Goal: Task Accomplishment & Management: Complete application form

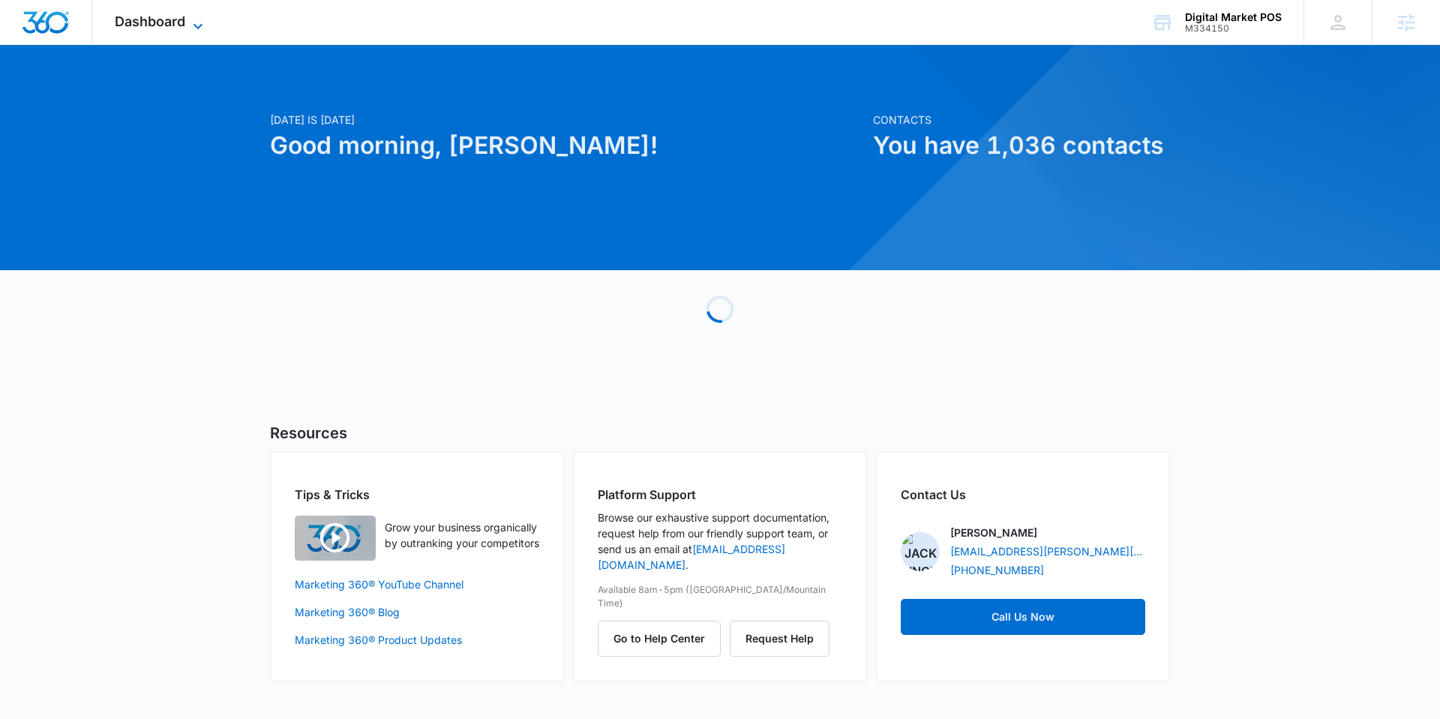
click at [182, 28] on span "Dashboard" at bounding box center [150, 22] width 71 height 16
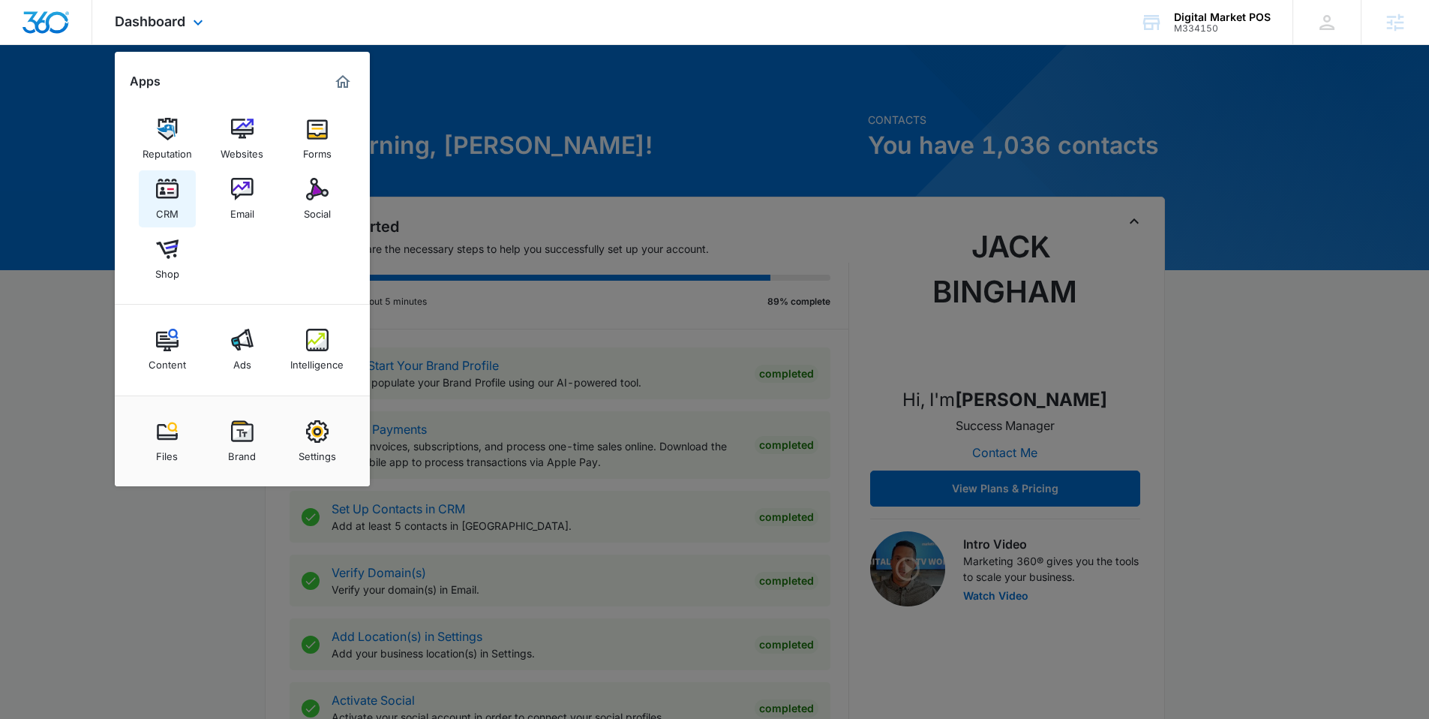
click at [175, 194] on img at bounding box center [167, 189] width 23 height 23
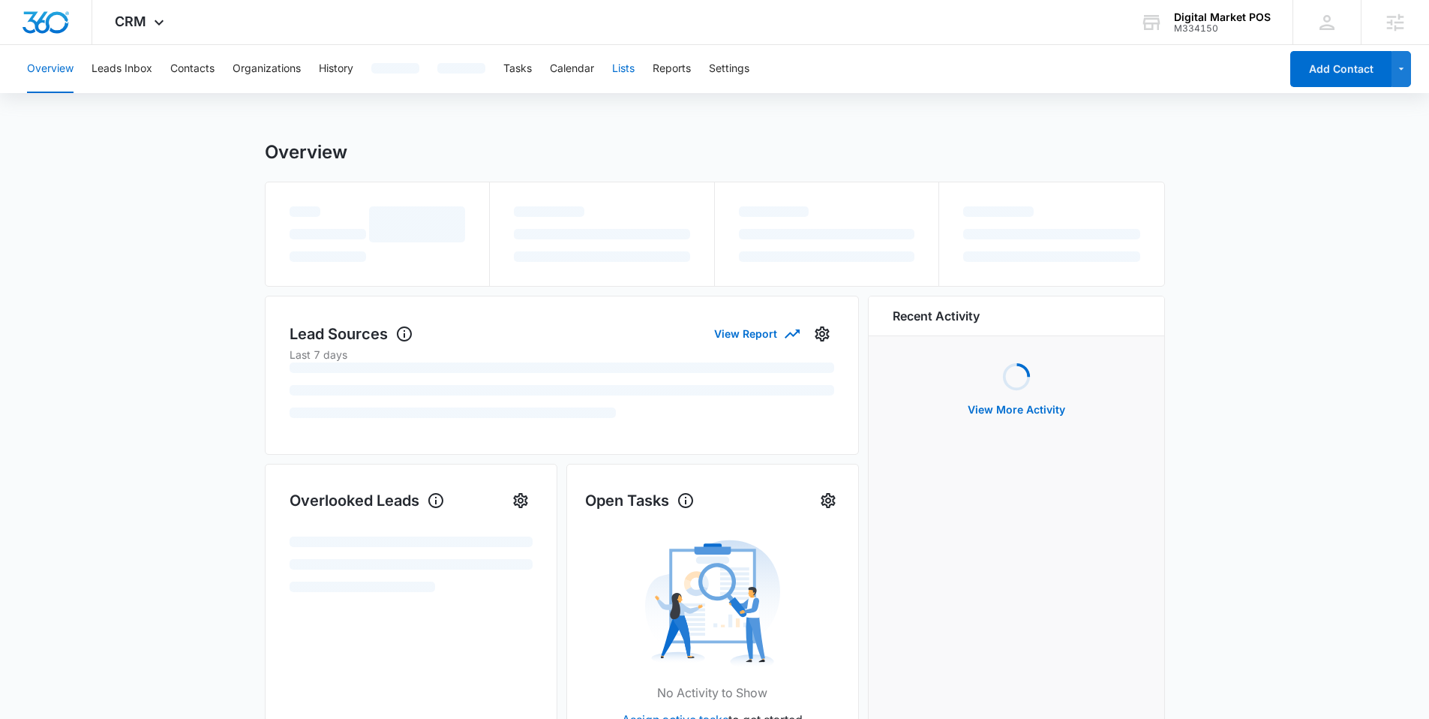
click at [634, 73] on button "Lists" at bounding box center [623, 69] width 23 height 48
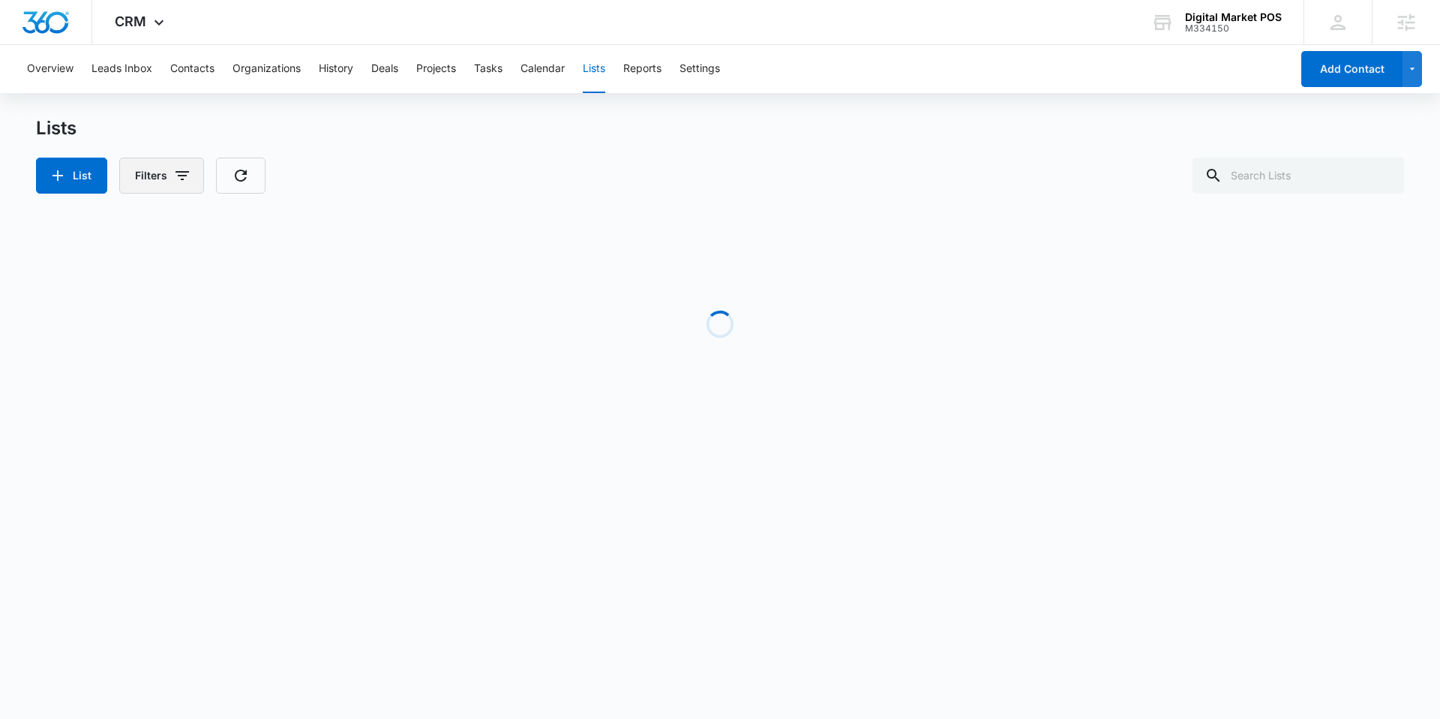
click at [168, 173] on button "Filters" at bounding box center [161, 176] width 85 height 36
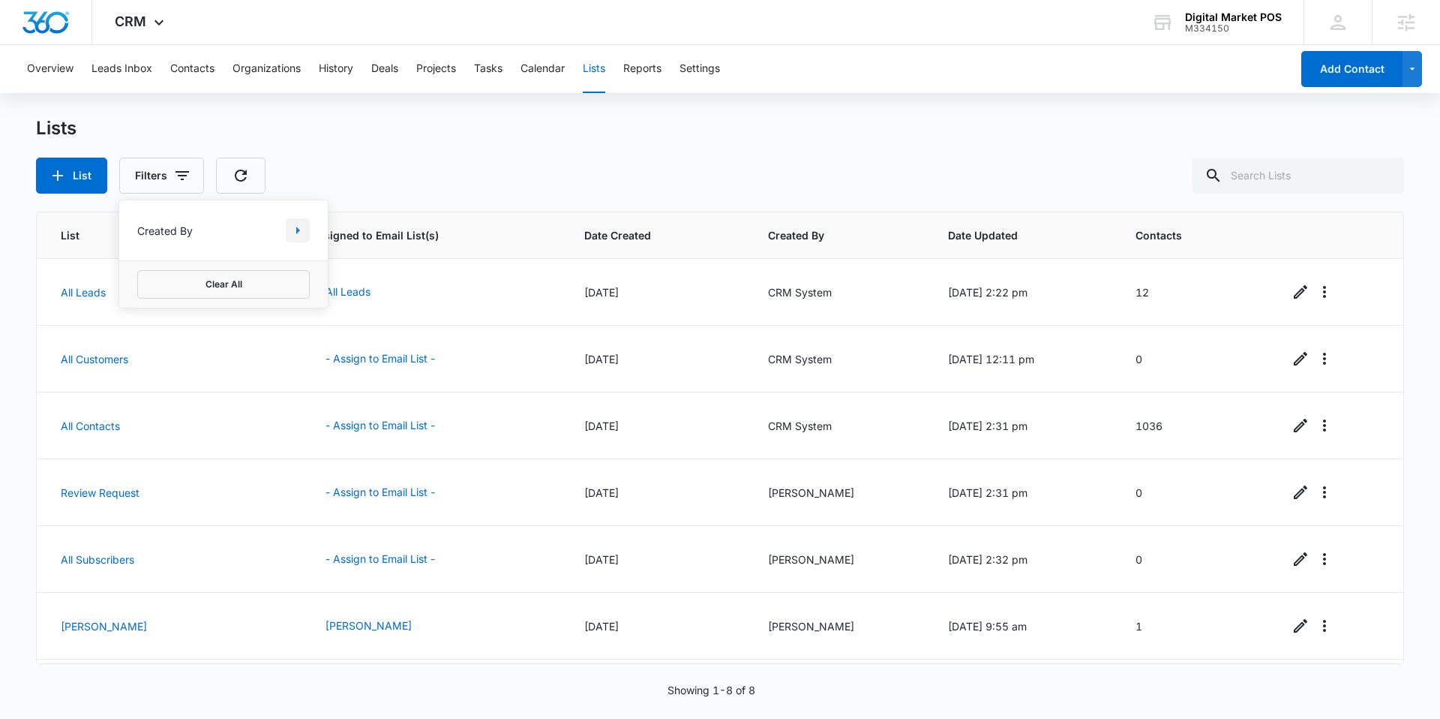
click at [301, 235] on icon "Show Created By filters" at bounding box center [298, 230] width 18 height 18
click at [396, 155] on div "Lists List Filters Created By Created By [PERSON_NAME] [PERSON_NAME] CRM System…" at bounding box center [720, 155] width 1368 height 77
click at [75, 164] on button "List" at bounding box center [71, 176] width 71 height 36
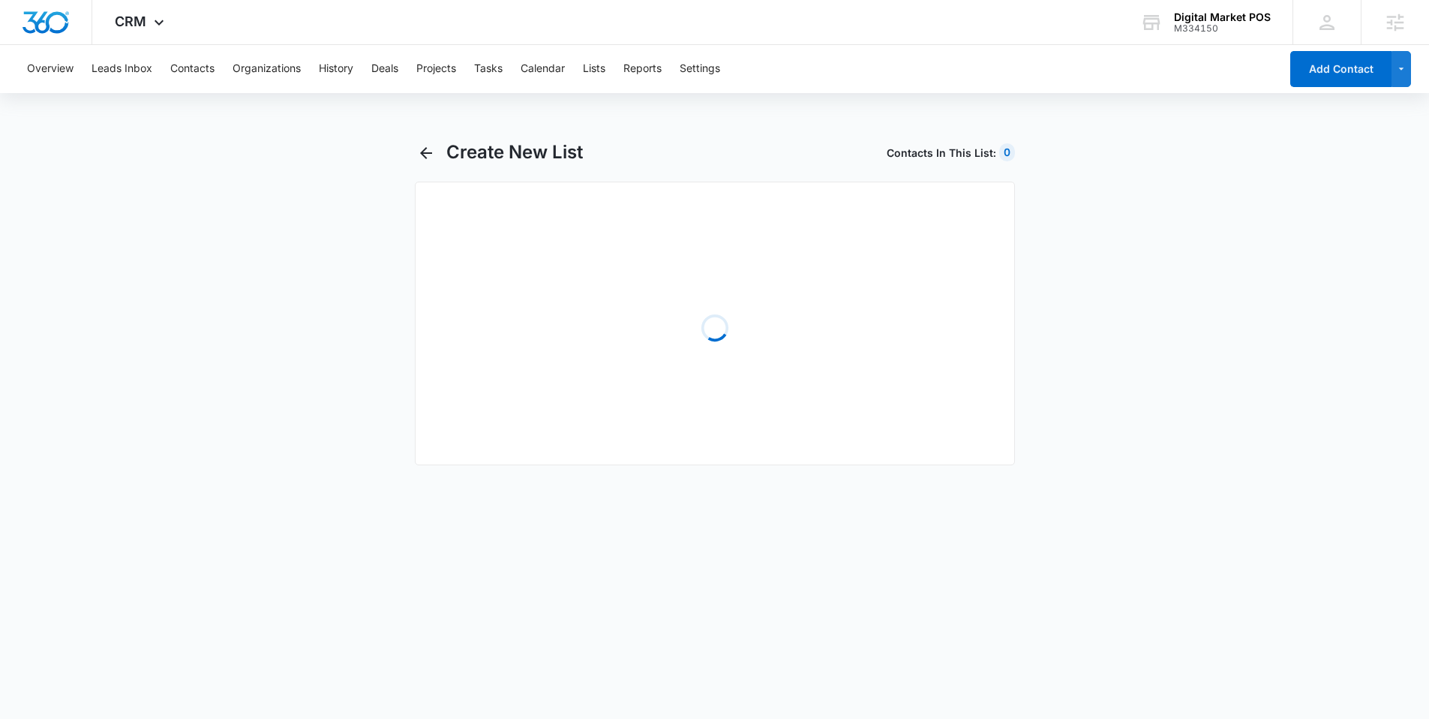
select select "31"
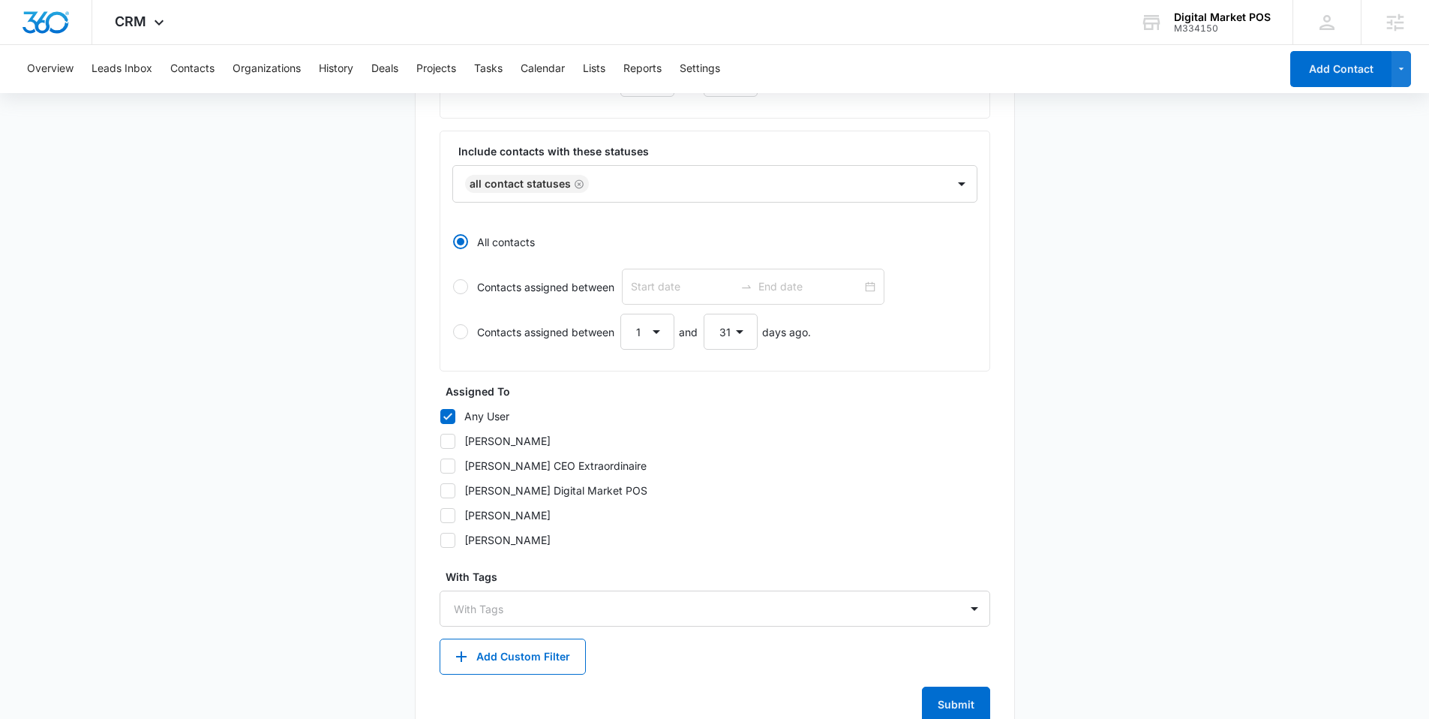
scroll to position [559, 0]
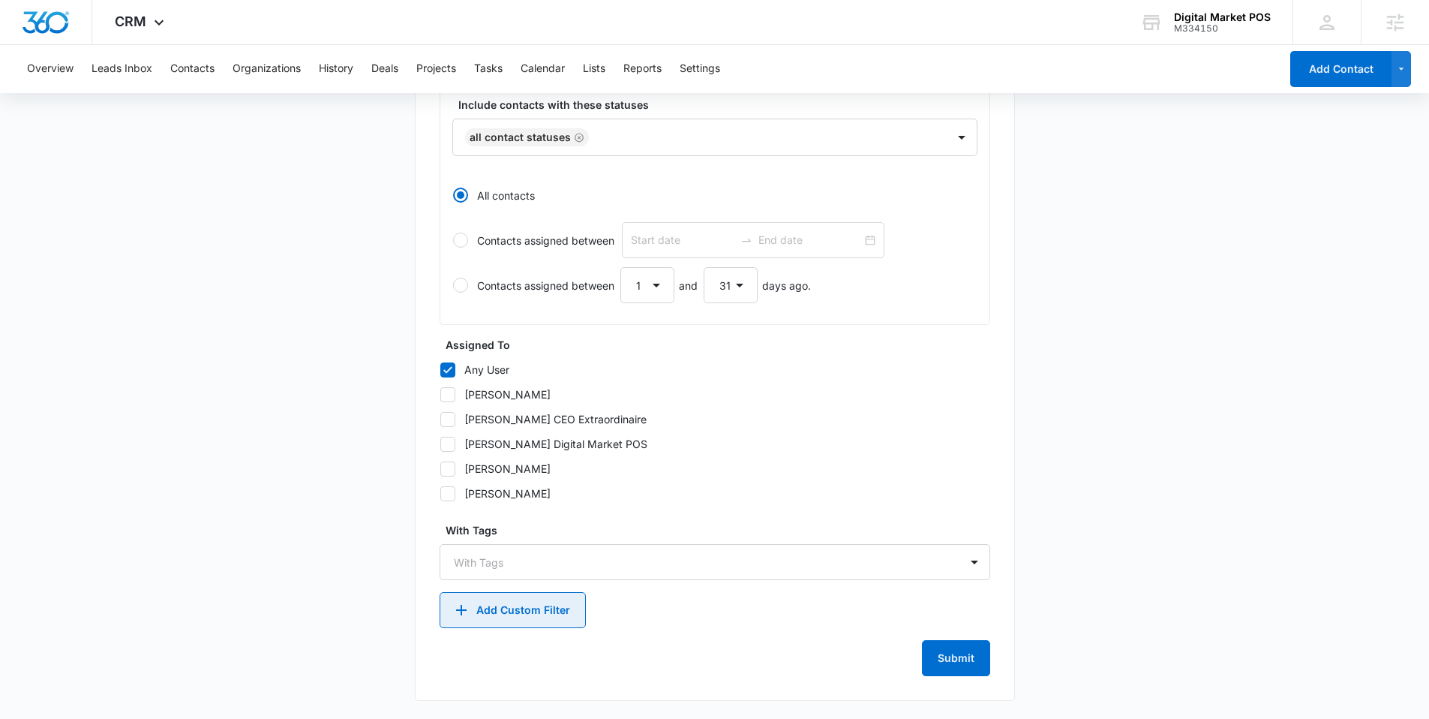
click at [509, 598] on button "Add Custom Filter" at bounding box center [513, 610] width 146 height 36
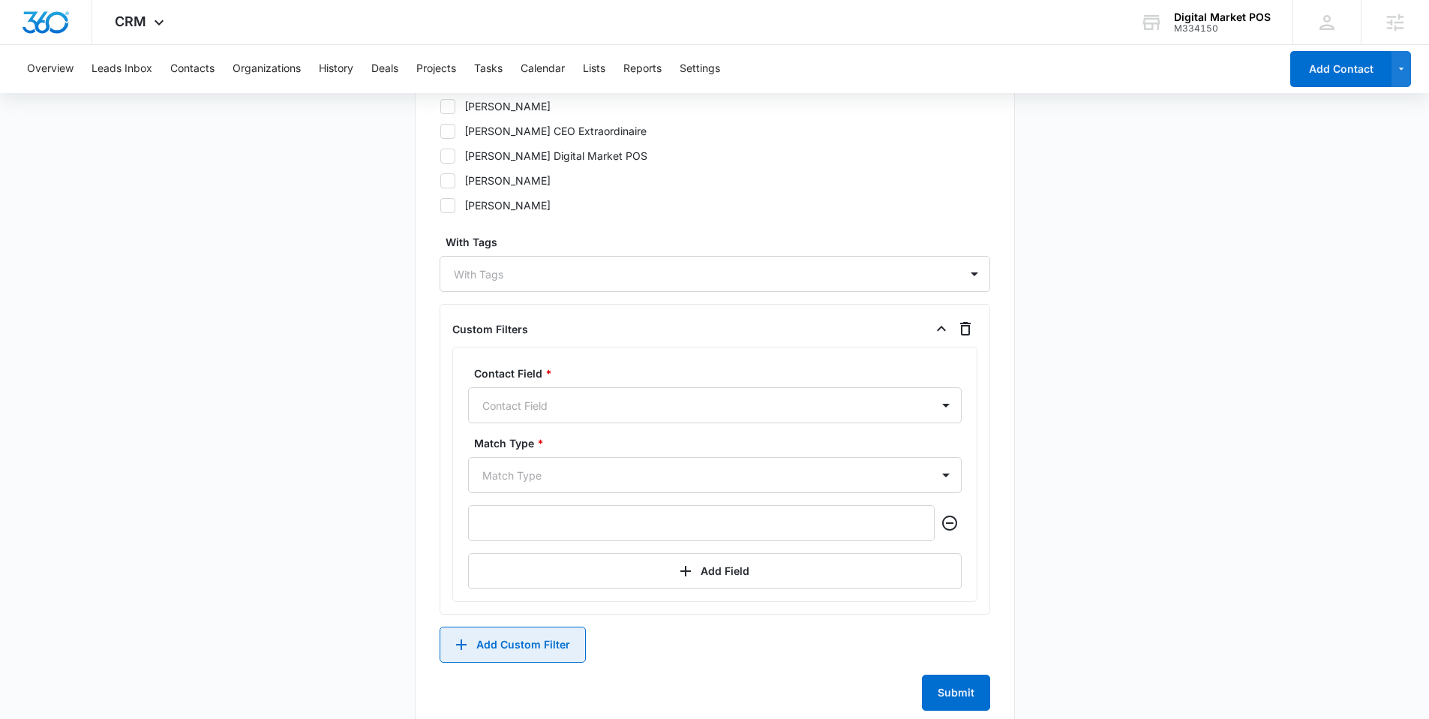
scroll to position [896, 0]
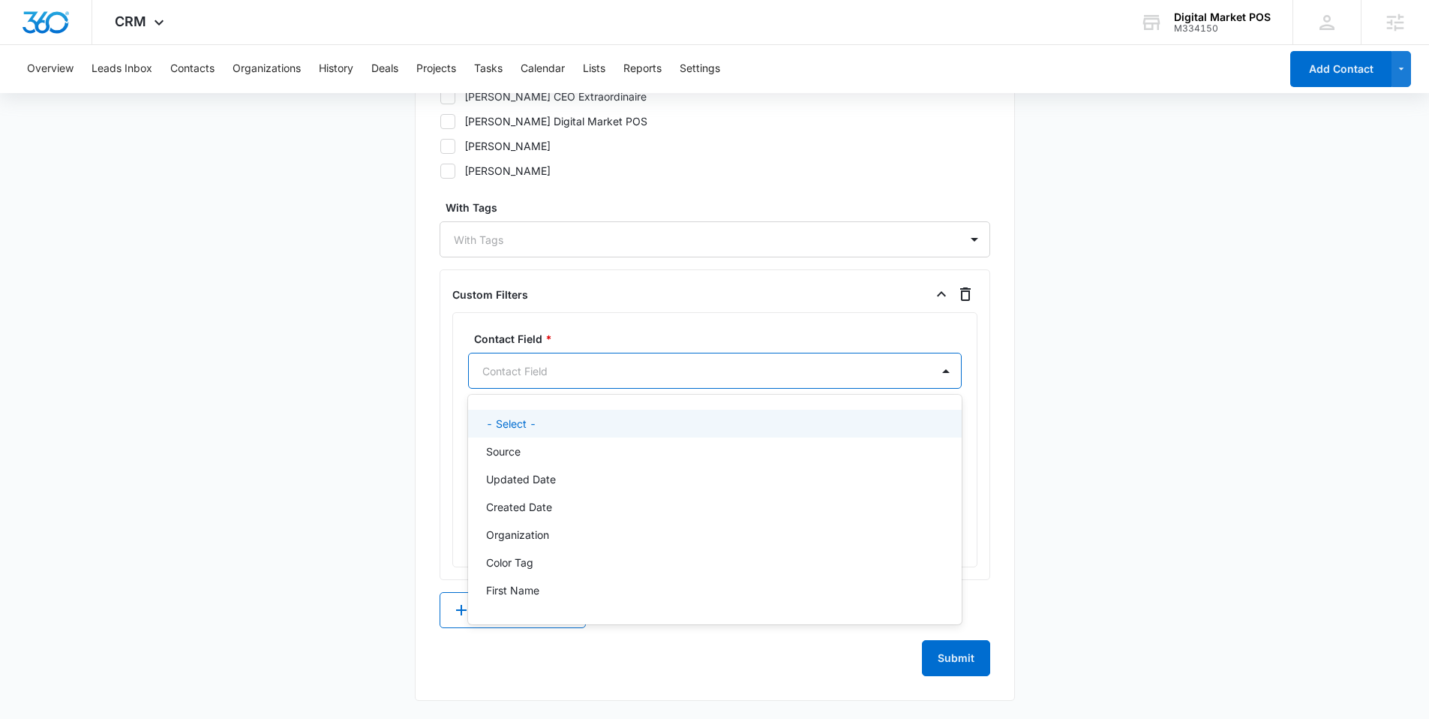
click at [569, 376] on div at bounding box center [696, 371] width 429 height 19
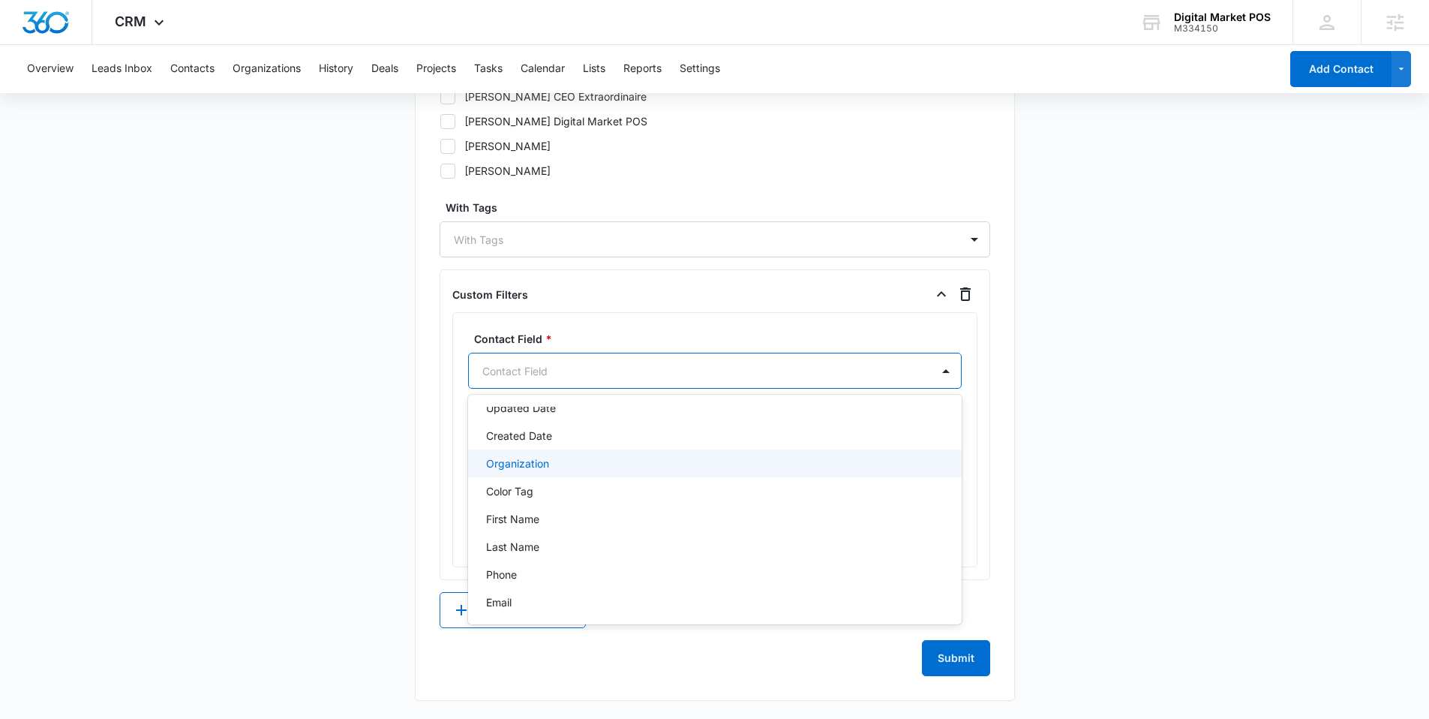
scroll to position [0, 0]
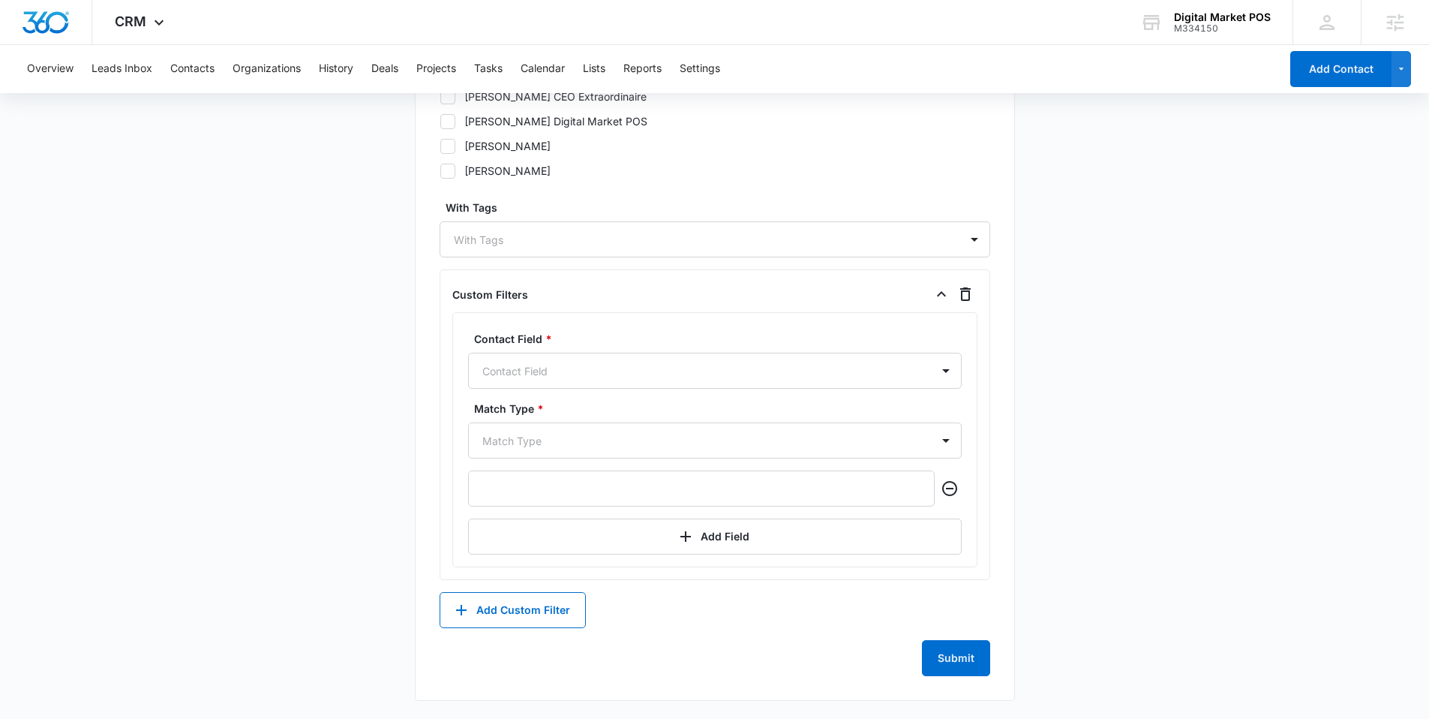
click at [534, 410] on span "*" at bounding box center [539, 408] width 10 height 13
click at [540, 379] on div at bounding box center [696, 371] width 429 height 19
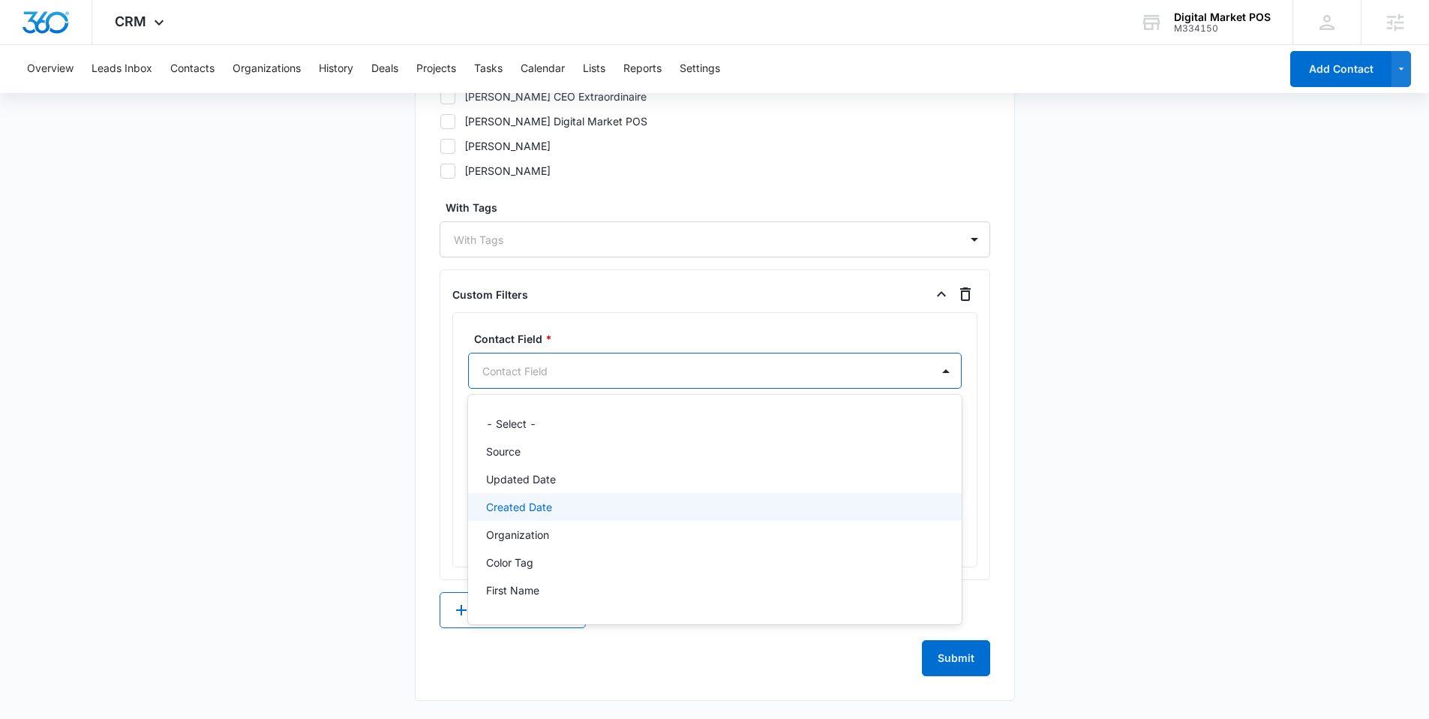
click at [531, 510] on p "Created Date" at bounding box center [519, 507] width 66 height 16
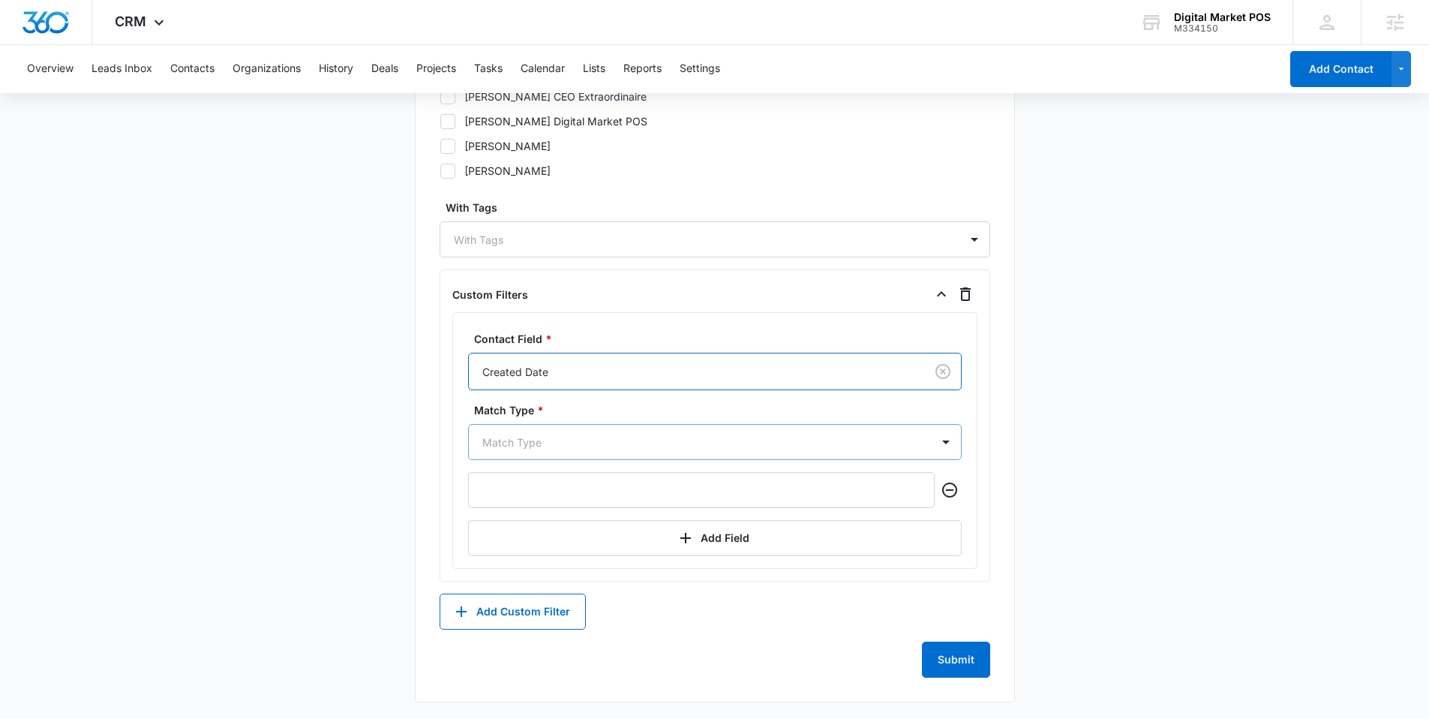
scroll to position [849, 0]
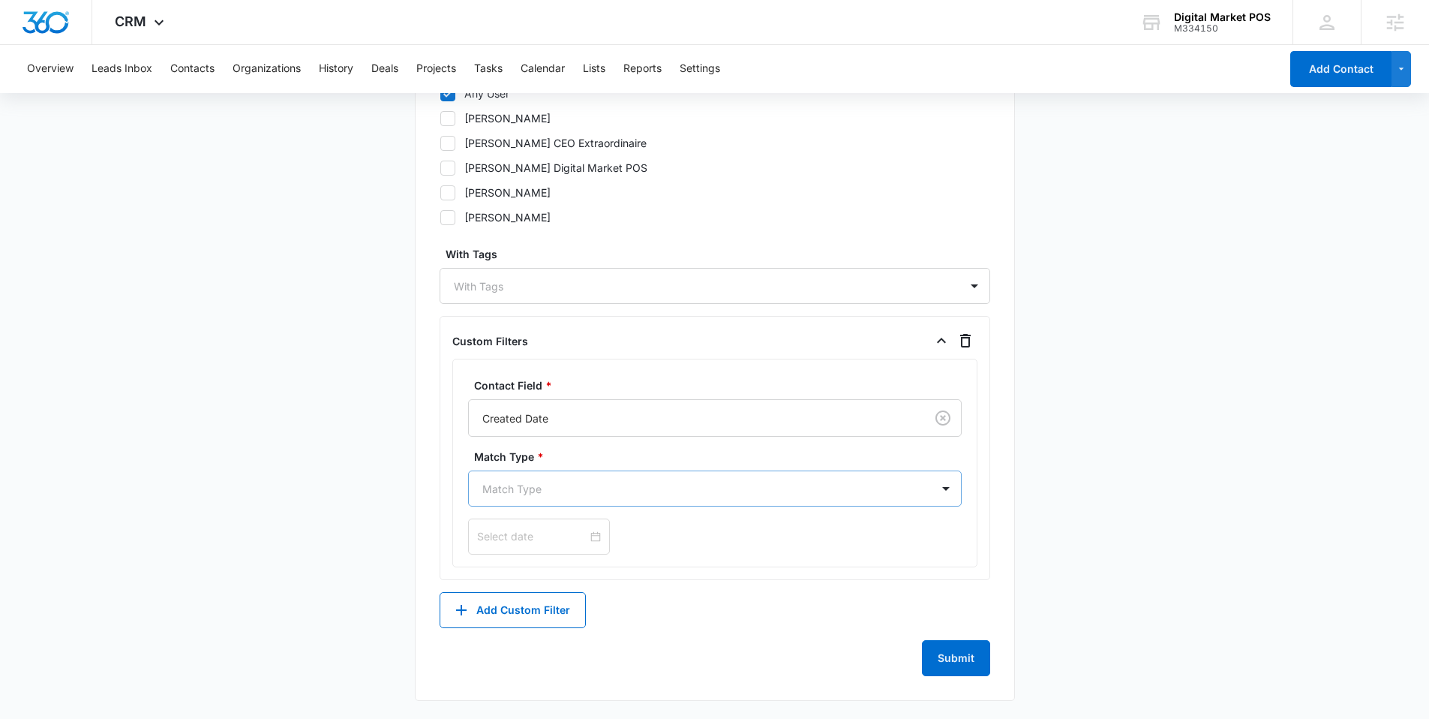
click at [628, 482] on div at bounding box center [696, 488] width 429 height 19
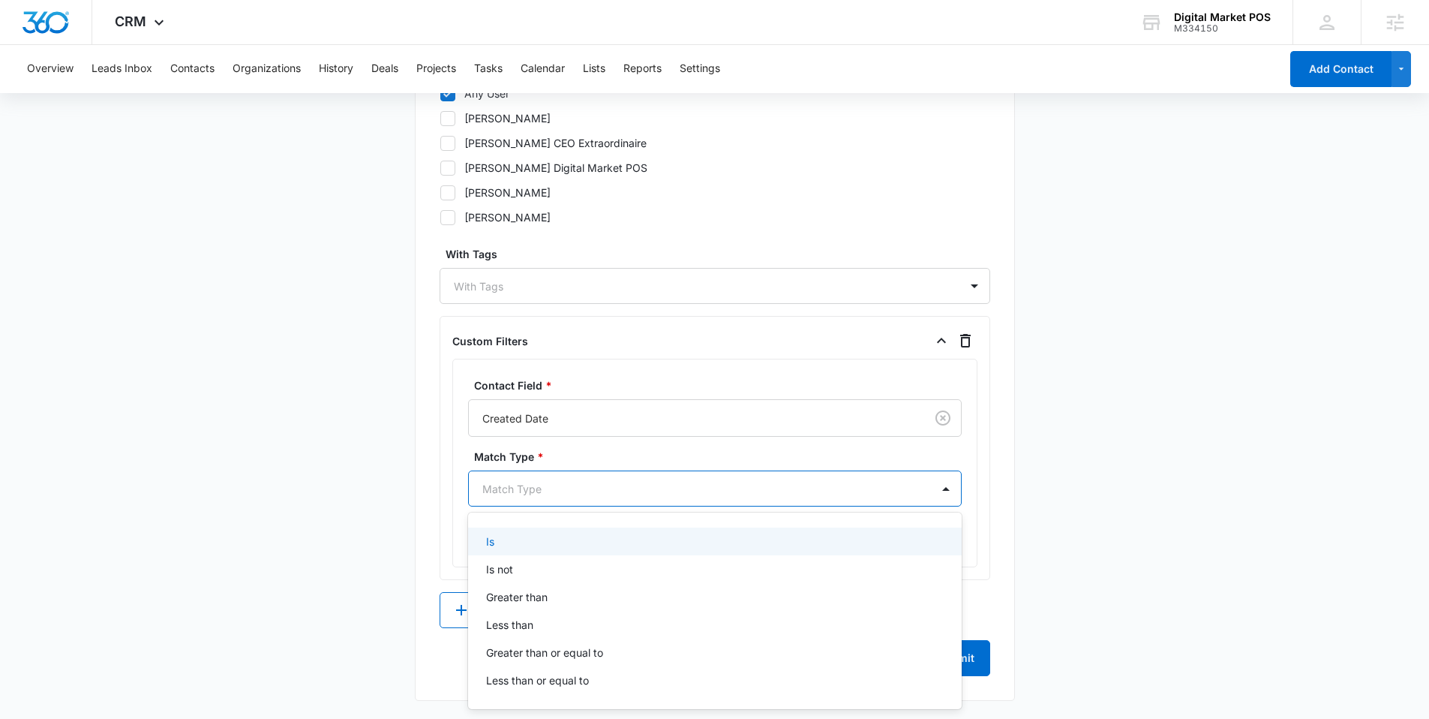
click at [529, 533] on div "Is" at bounding box center [713, 541] width 455 height 16
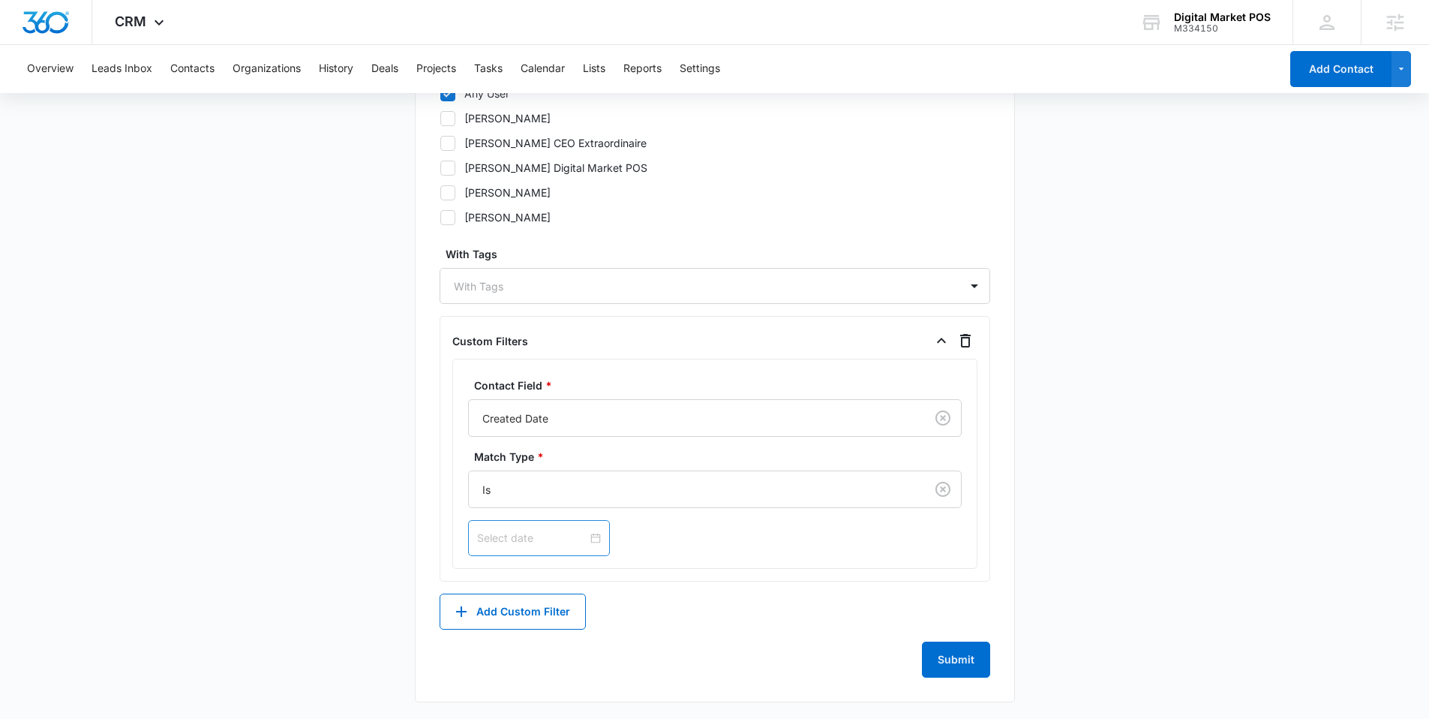
click at [566, 537] on div at bounding box center [539, 538] width 124 height 17
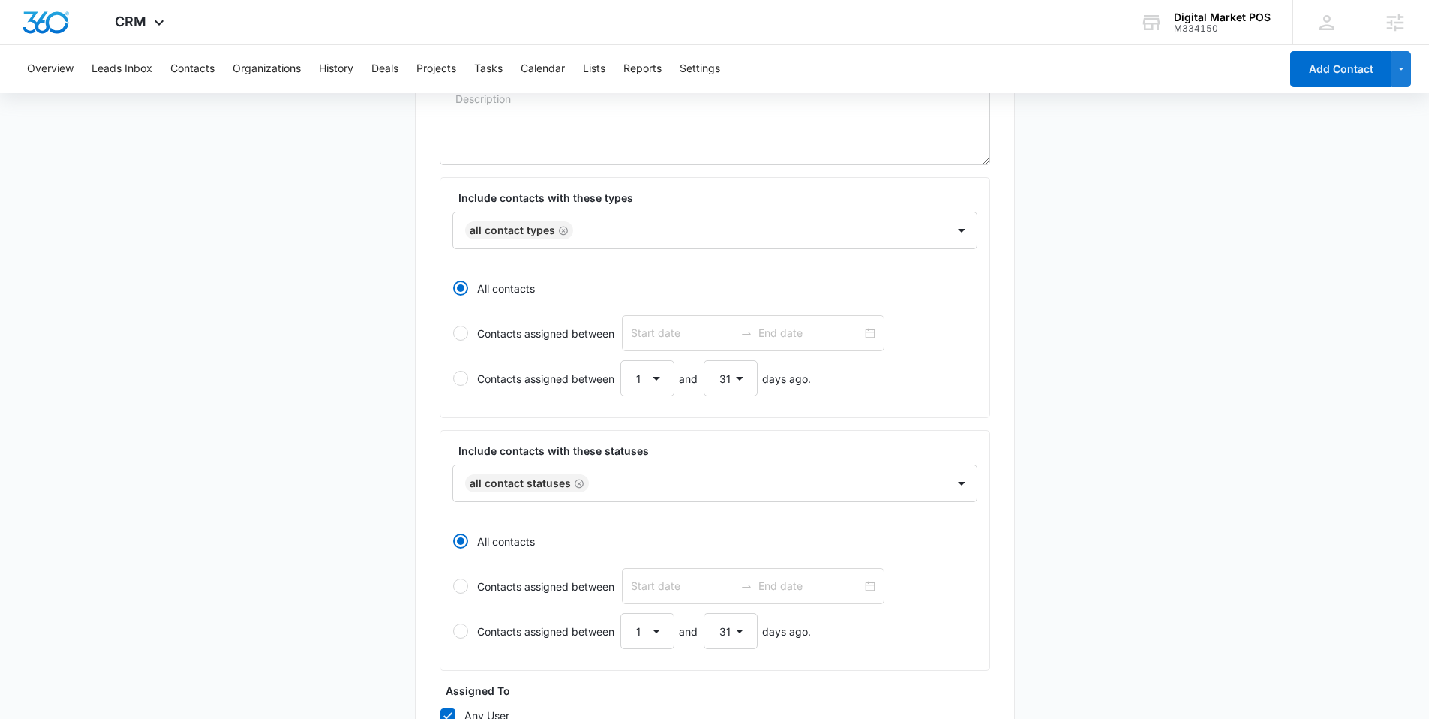
scroll to position [0, 0]
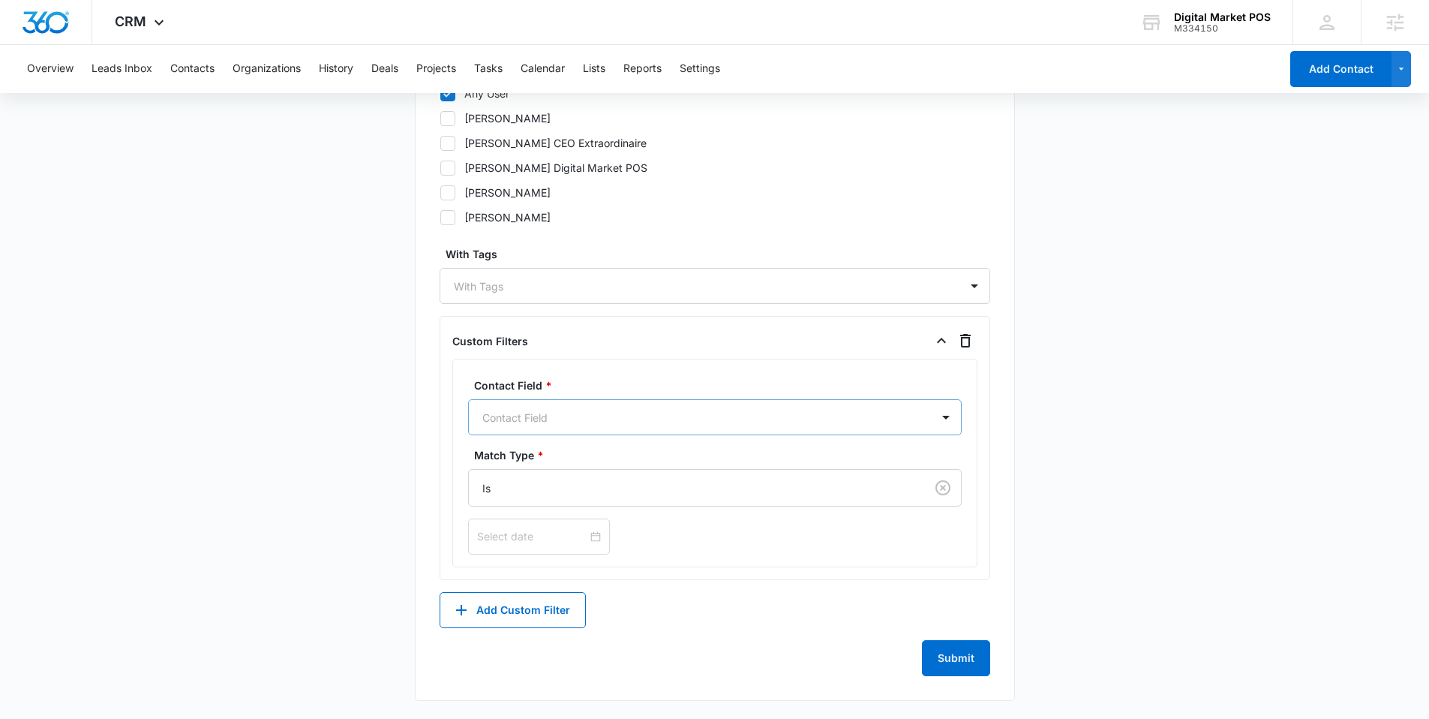
scroll to position [849, 0]
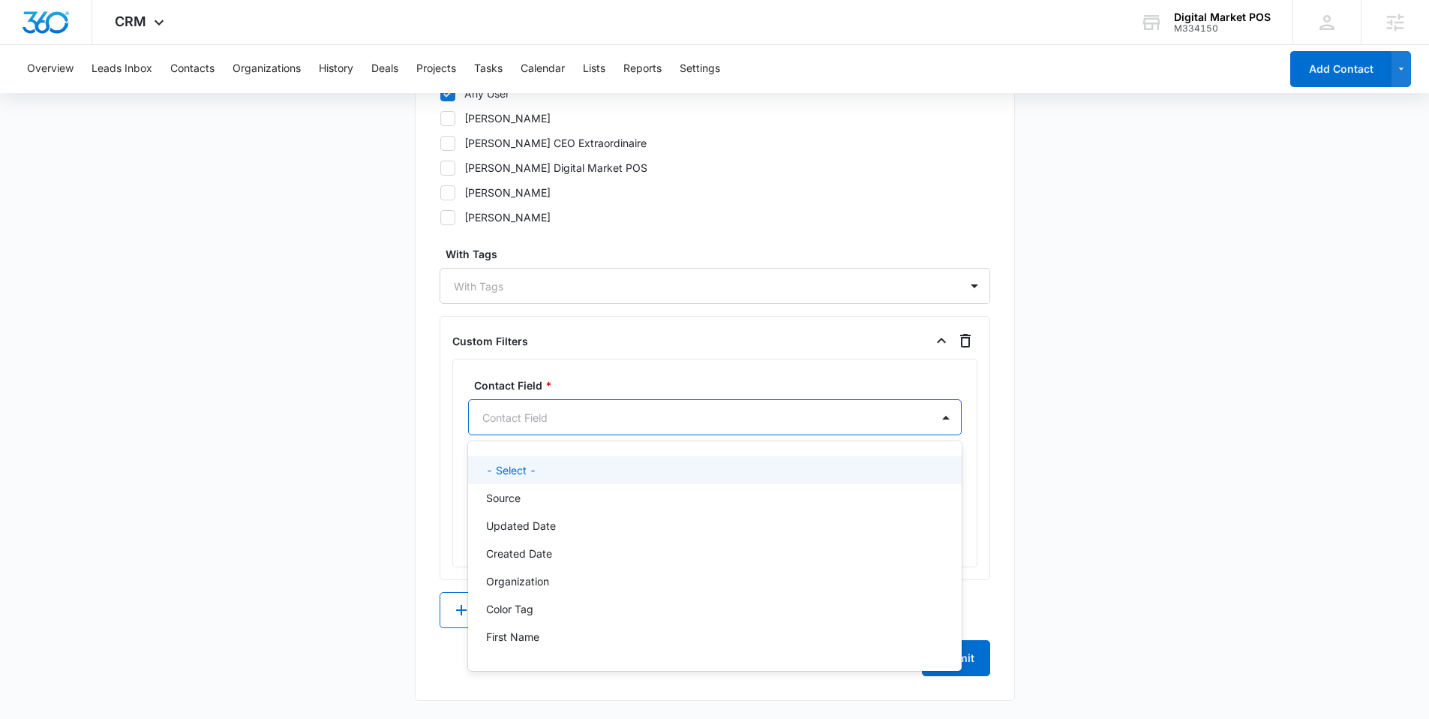
click at [791, 426] on div at bounding box center [696, 417] width 429 height 19
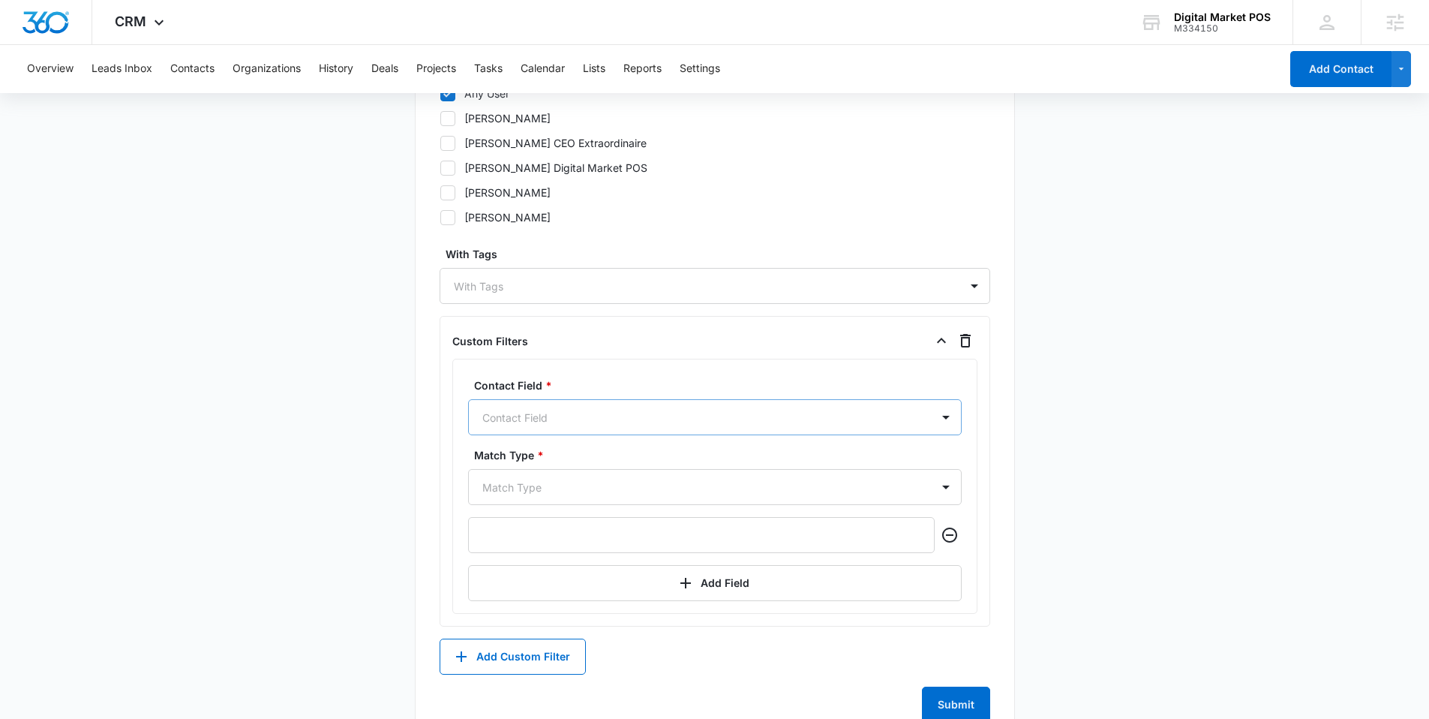
click at [560, 412] on div at bounding box center [696, 417] width 429 height 19
click at [879, 410] on div at bounding box center [696, 417] width 429 height 19
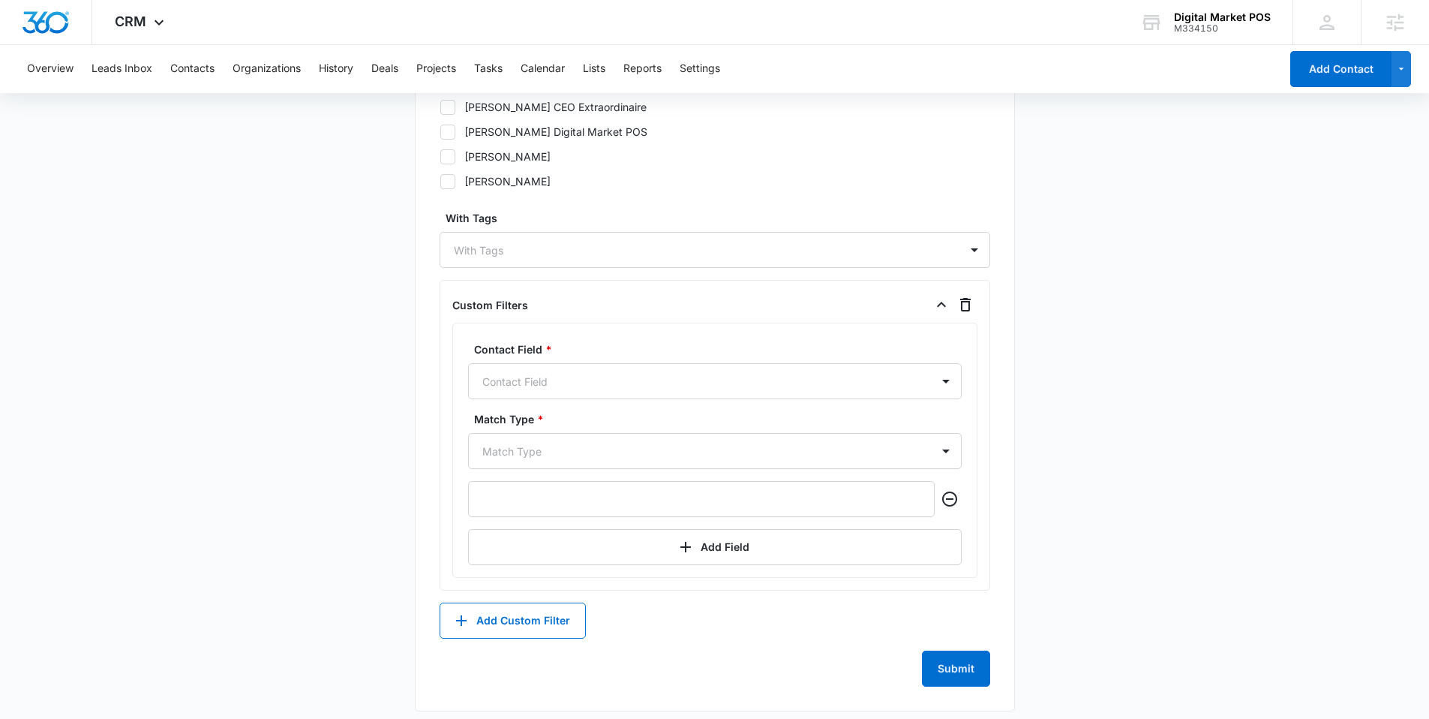
scroll to position [896, 0]
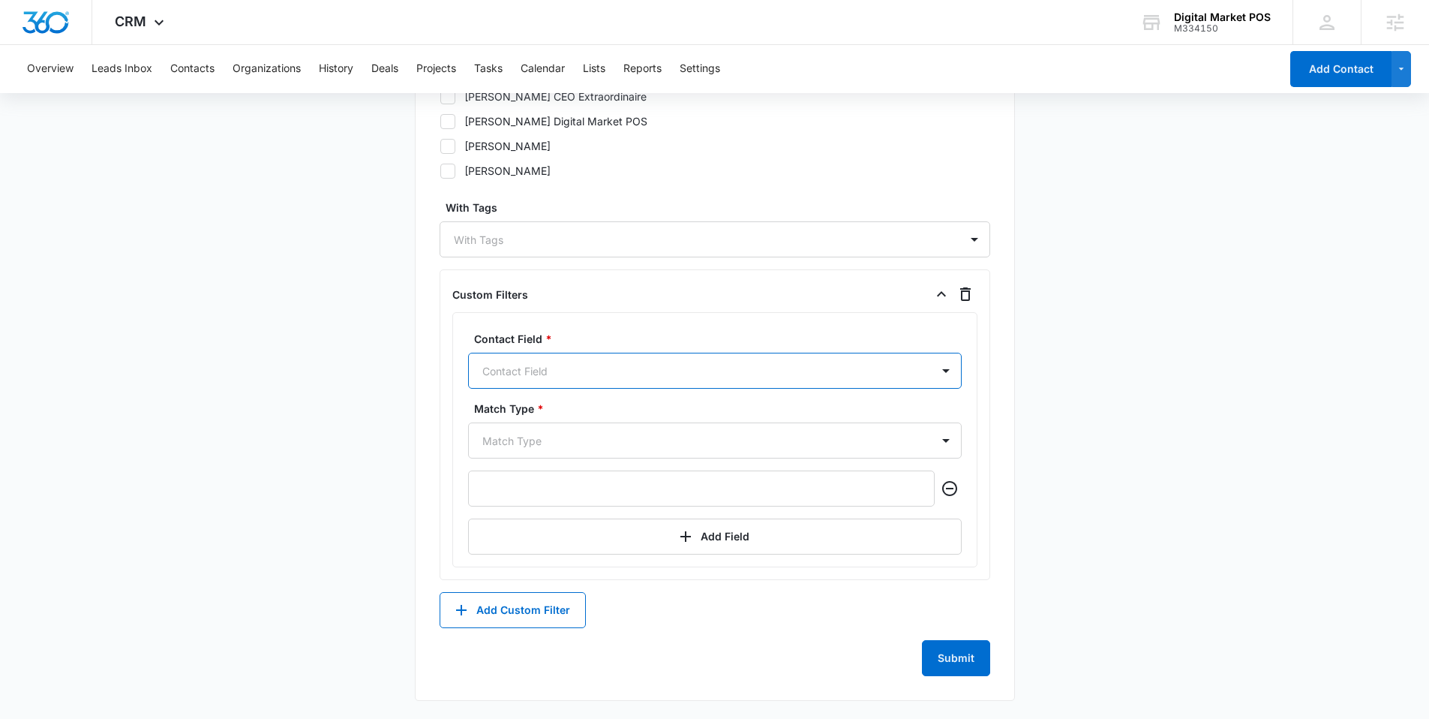
click at [599, 366] on div at bounding box center [696, 371] width 429 height 19
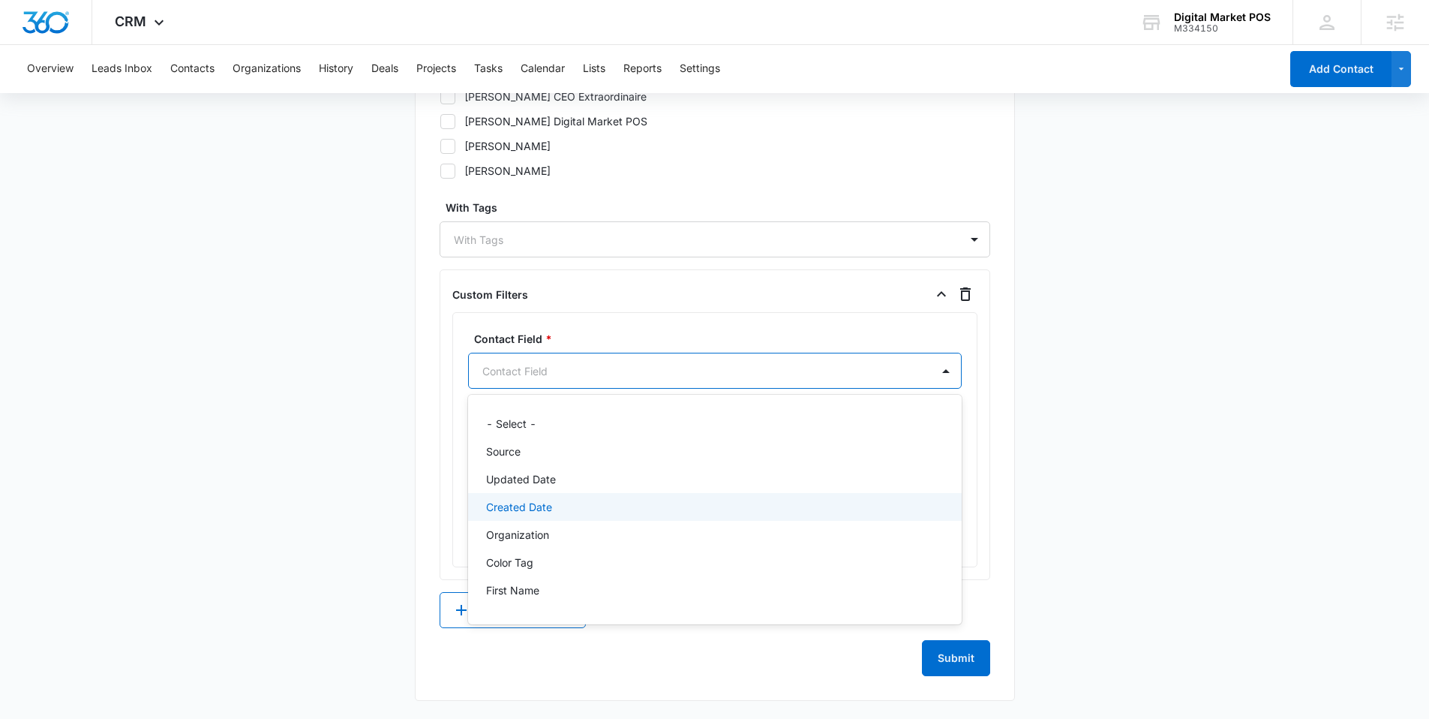
click at [540, 500] on p "Created Date" at bounding box center [519, 507] width 66 height 16
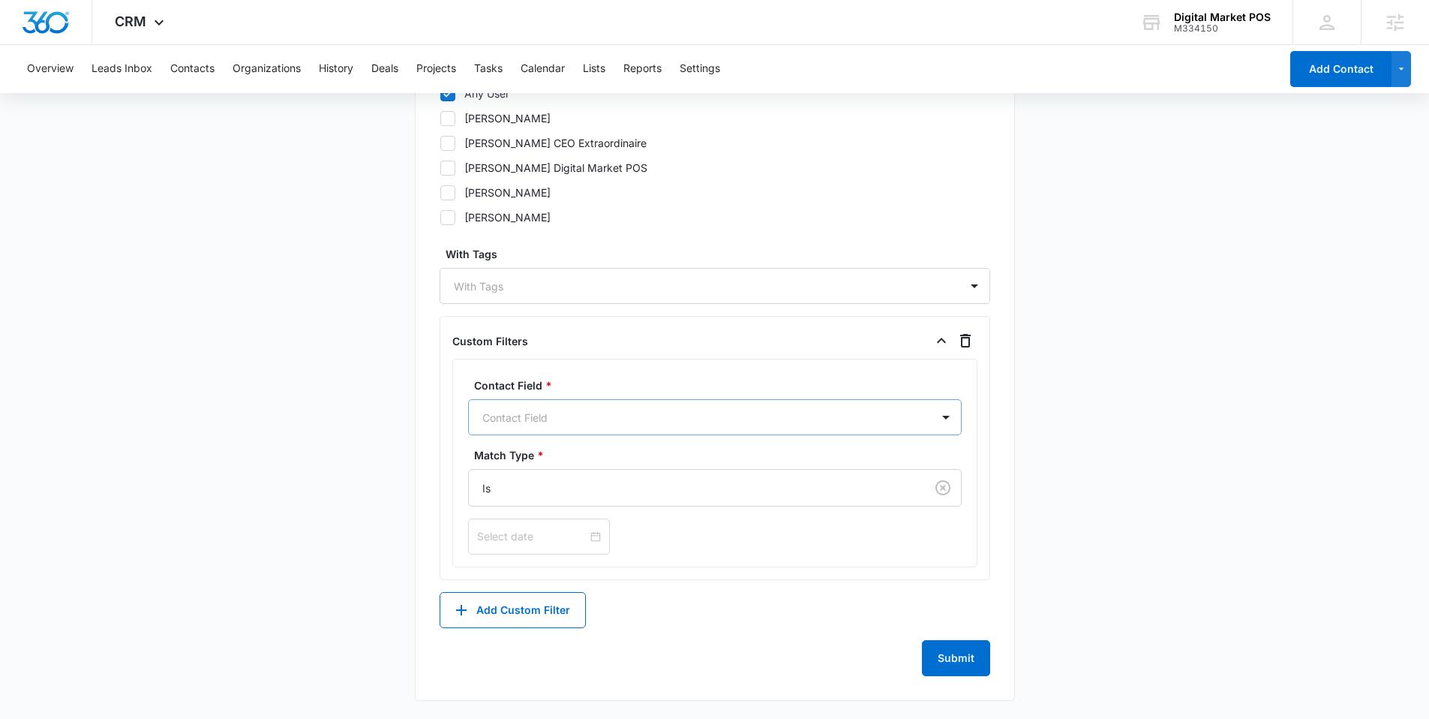
scroll to position [849, 0]
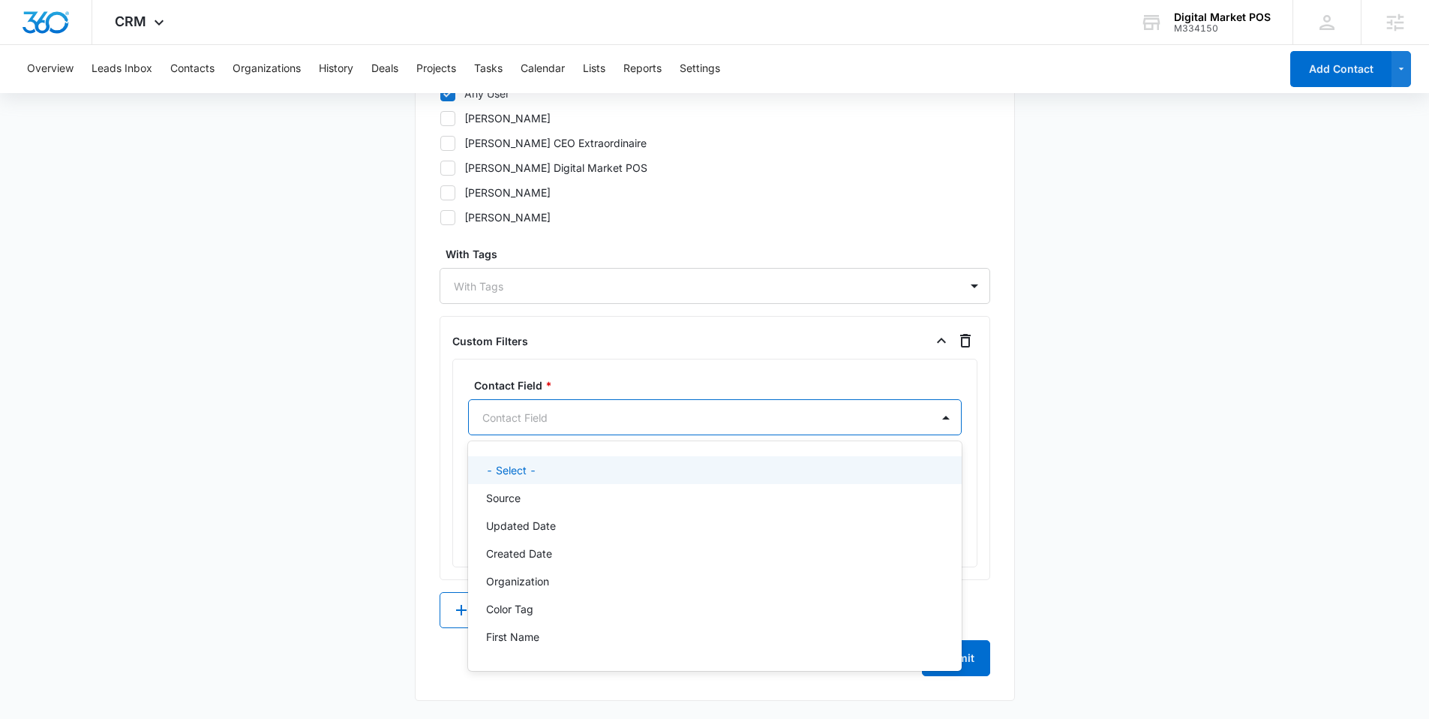
click at [656, 430] on div "Contact Field" at bounding box center [700, 418] width 462 height 34
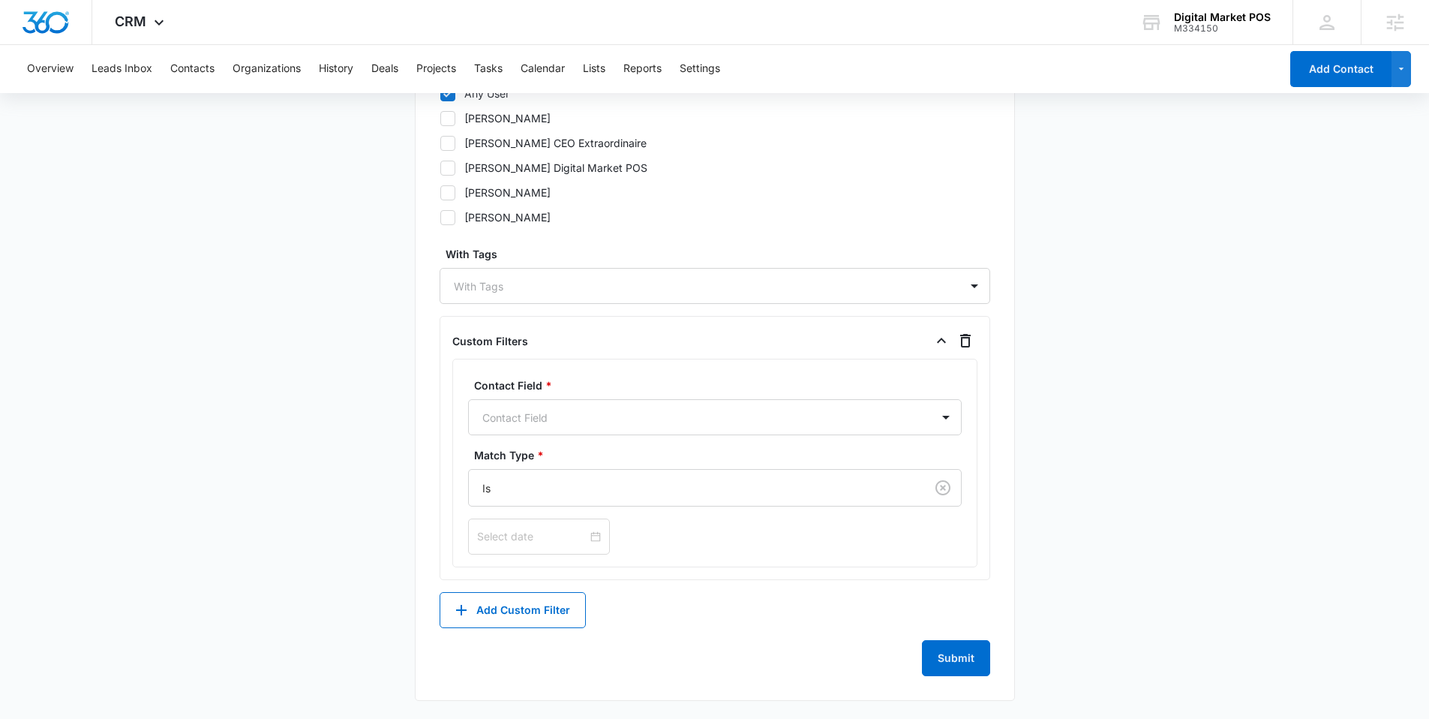
click at [407, 413] on main "Create New List Contacts In This List : 1036 List Name * Description * Include …" at bounding box center [714, 5] width 1429 height 1427
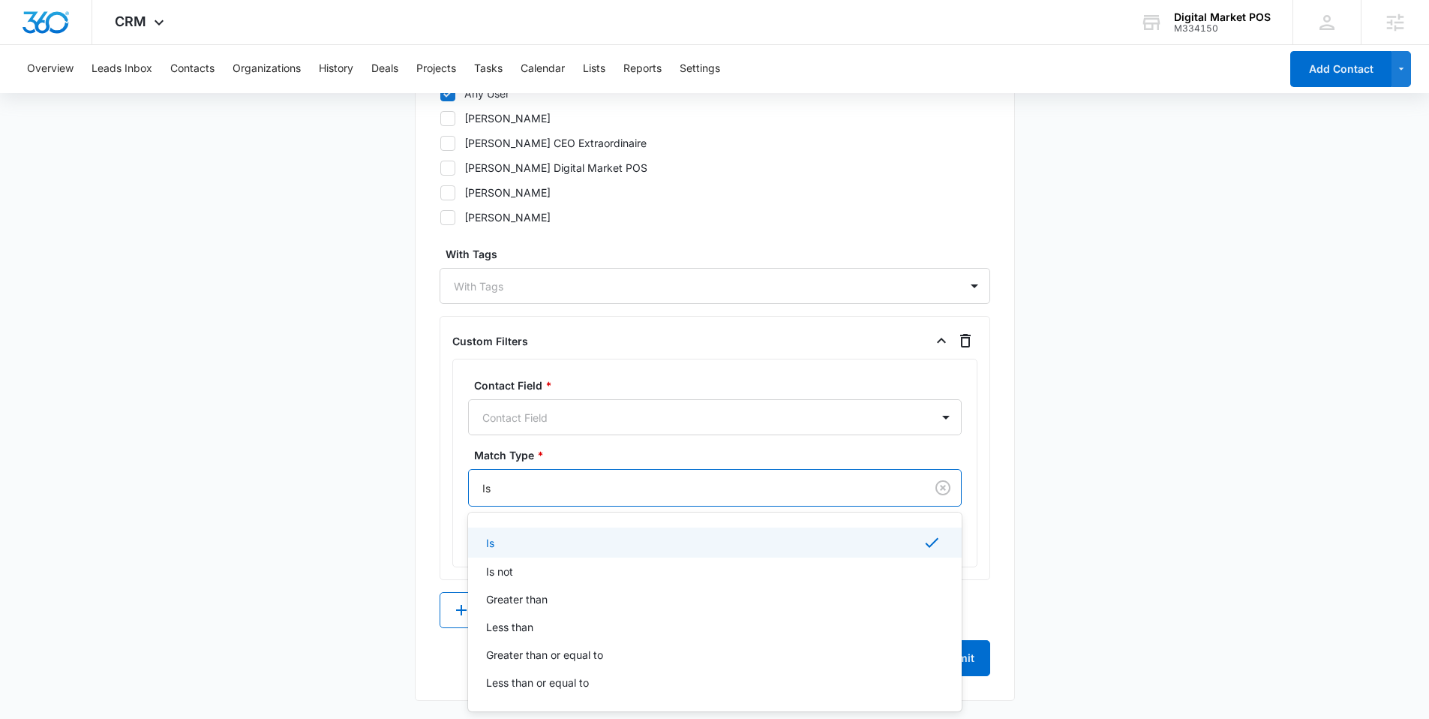
click at [548, 485] on div at bounding box center [693, 488] width 423 height 19
click at [519, 548] on div "Is" at bounding box center [713, 542] width 455 height 18
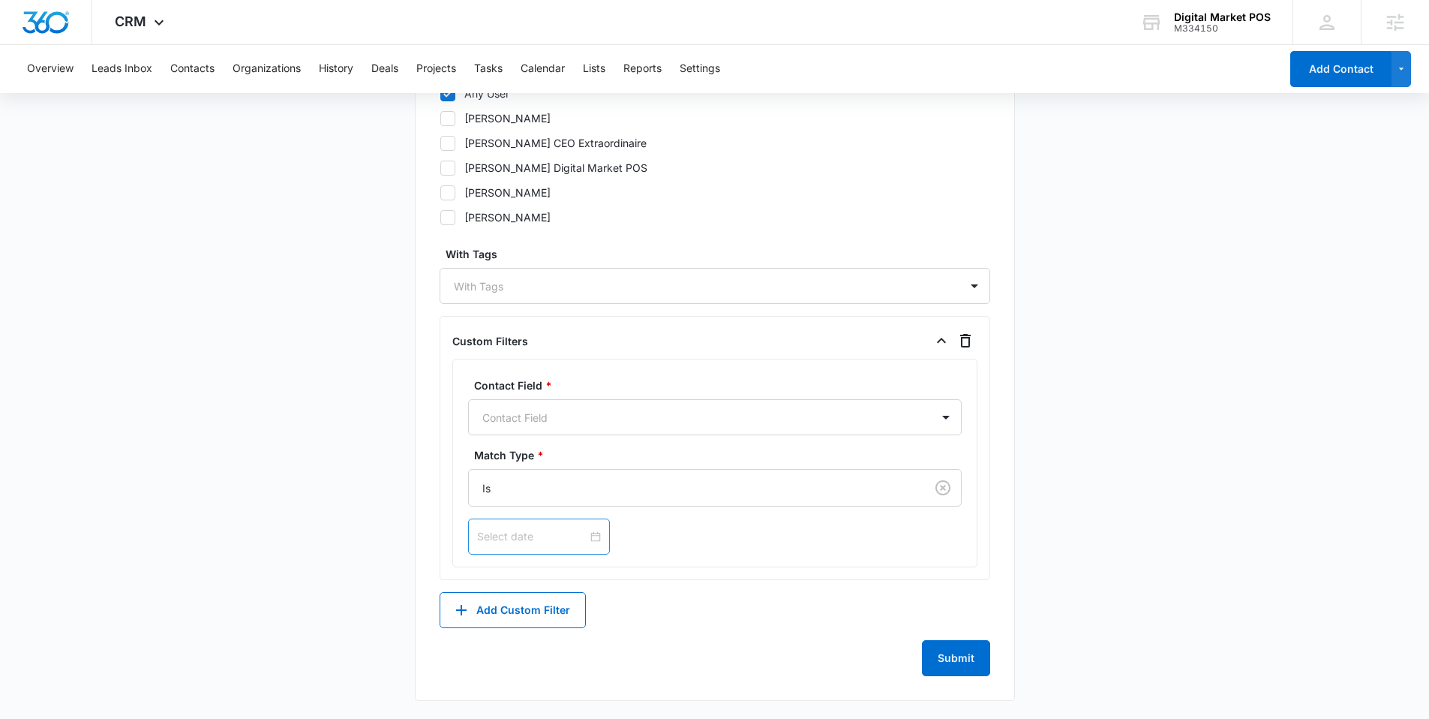
click at [562, 539] on div at bounding box center [539, 536] width 124 height 17
click at [656, 542] on div "Sep 2025 Su Mo Tu We Th Fr Sa 31 1 2 3 4 5 6 7 8 9 10 11 12 13 14 15 16 17 18 1…" at bounding box center [715, 536] width 494 height 36
